Goal: Task Accomplishment & Management: Use online tool/utility

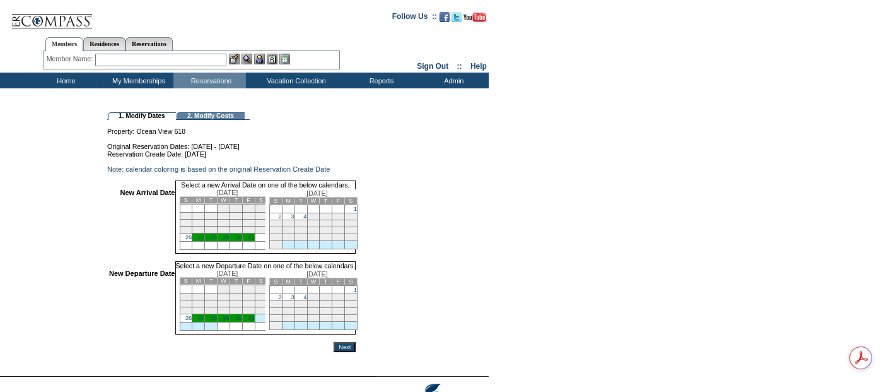
click at [192, 241] on td "26" at bounding box center [186, 237] width 13 height 8
click at [254, 321] on link "31" at bounding box center [251, 318] width 6 height 6
click at [356, 352] on input "Next" at bounding box center [345, 347] width 22 height 10
